Goal: Navigation & Orientation: Find specific page/section

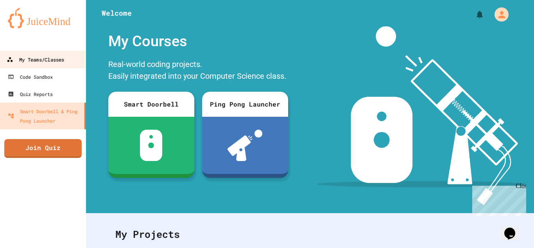
click at [64, 61] on div "My Teams/Classes" at bounding box center [35, 60] width 57 height 10
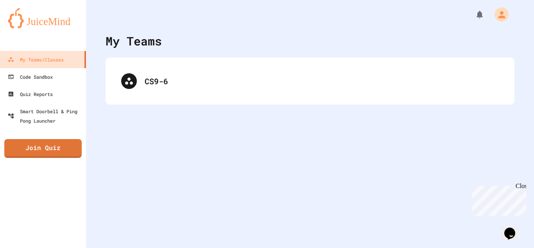
click at [188, 63] on div "CS9-6" at bounding box center [310, 80] width 409 height 47
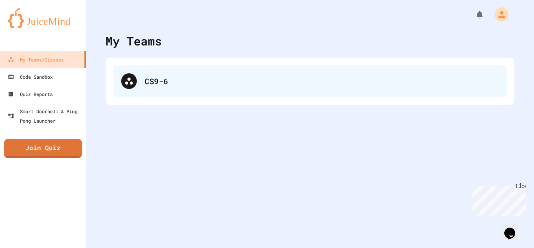
click at [173, 81] on div "CS9-6" at bounding box center [322, 81] width 354 height 12
